Goal: Browse casually: Explore the website without a specific task or goal

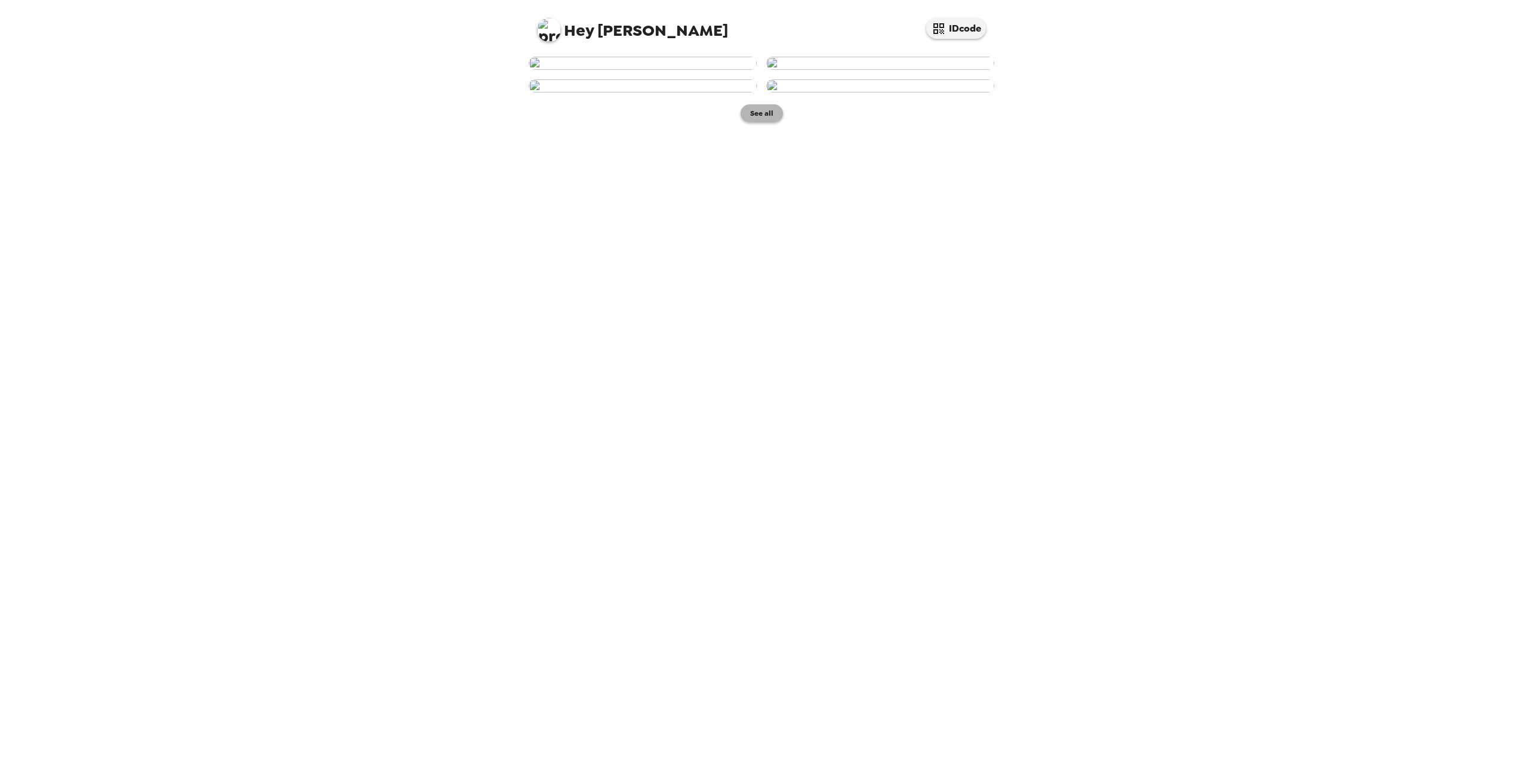
click at [770, 122] on button "See all" at bounding box center [761, 113] width 42 height 18
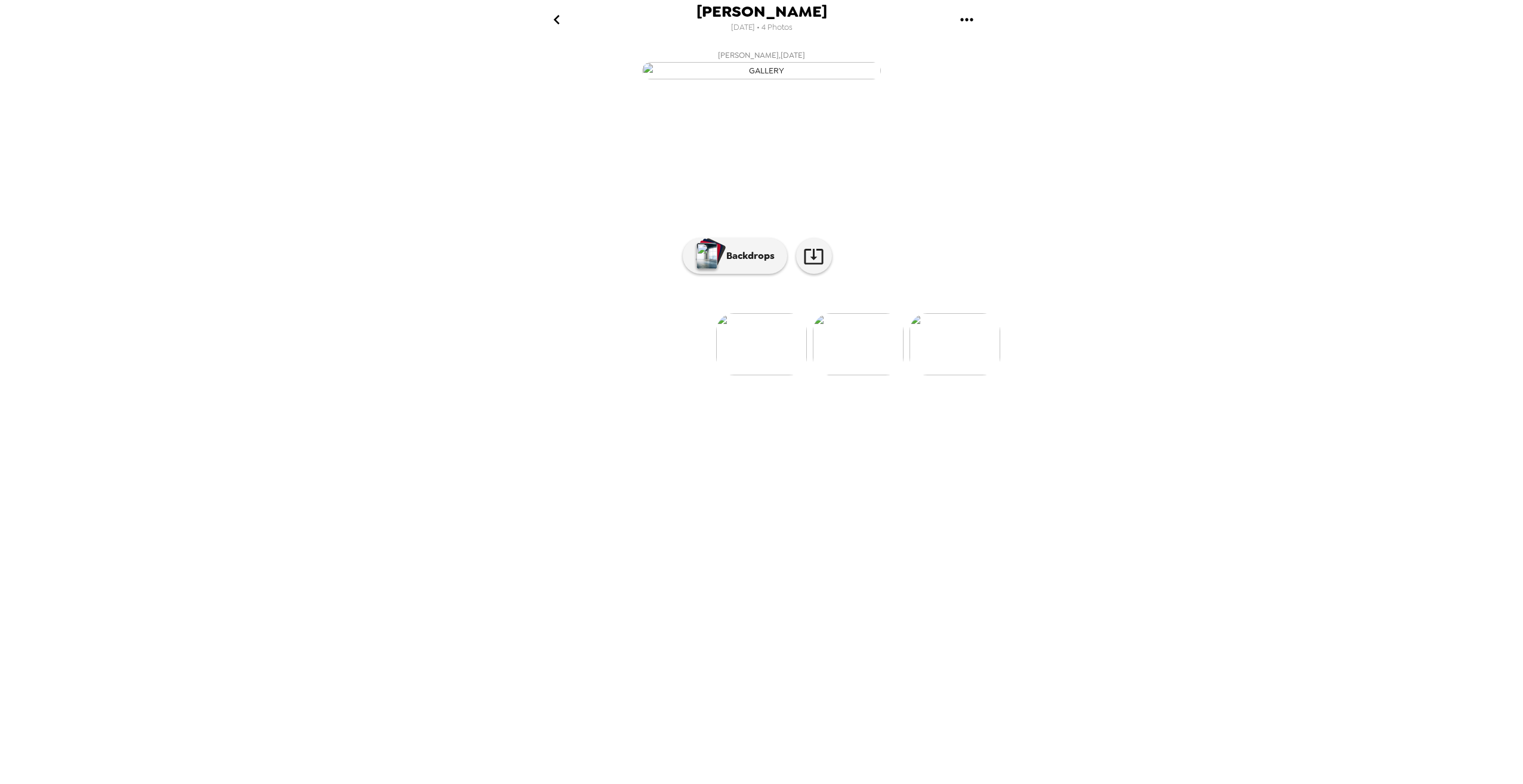
click at [967, 375] on img at bounding box center [954, 344] width 91 height 62
click at [748, 375] on img at bounding box center [763, 344] width 91 height 62
click at [748, 263] on p "Backdrops" at bounding box center [748, 256] width 54 height 14
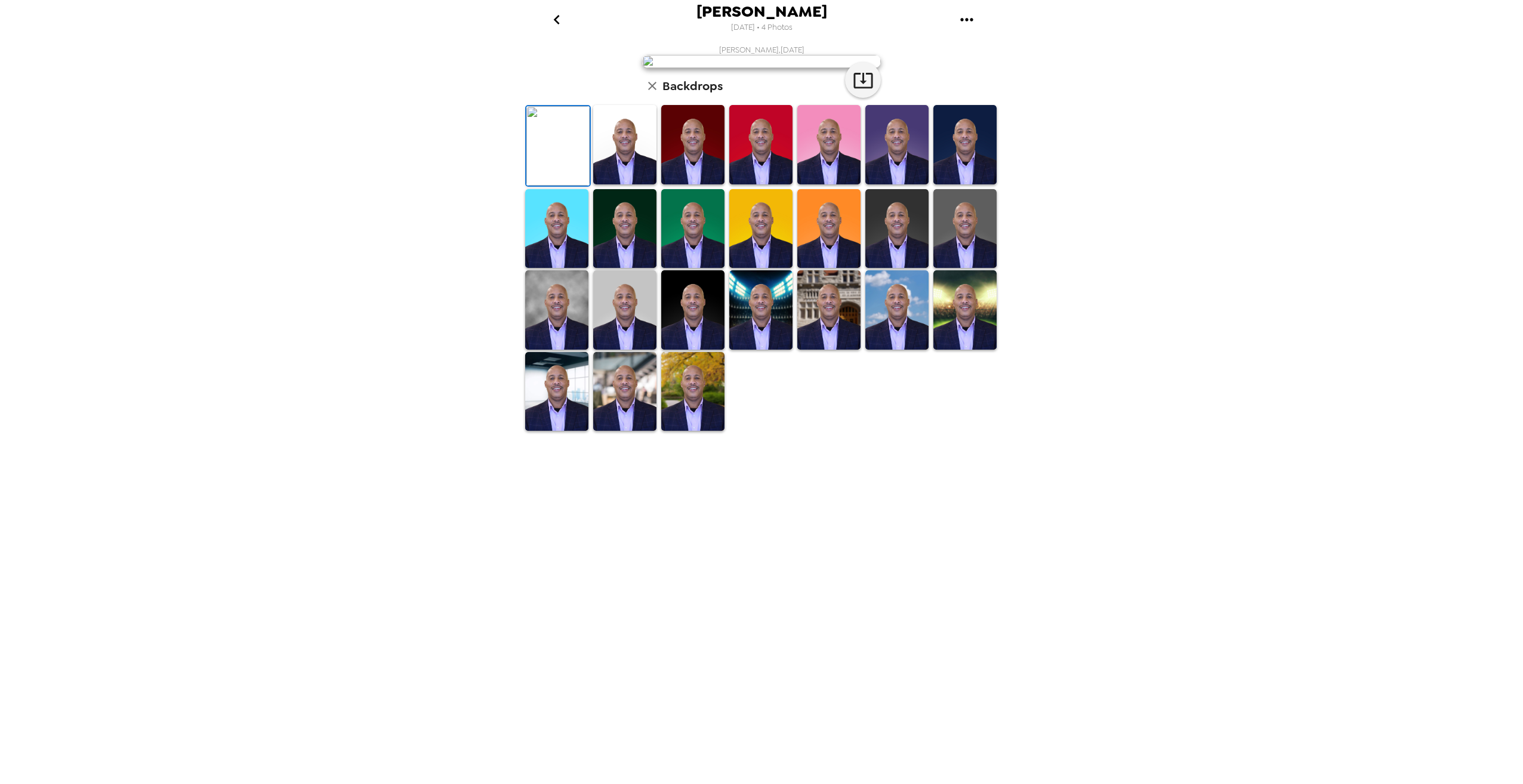
click at [580, 432] on img at bounding box center [556, 392] width 63 height 79
